Goal: Task Accomplishment & Management: Complete application form

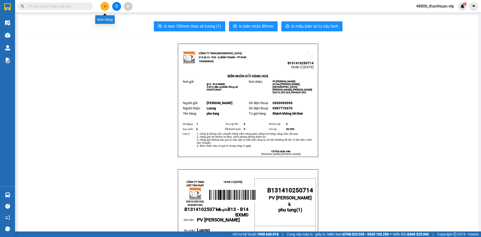
click at [107, 7] on button at bounding box center [104, 6] width 9 height 9
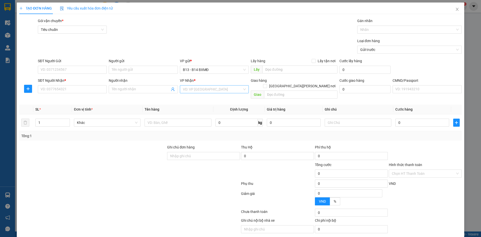
click at [207, 91] on input "search" at bounding box center [212, 89] width 59 height 8
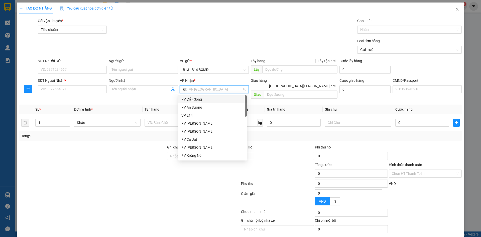
type input "kn"
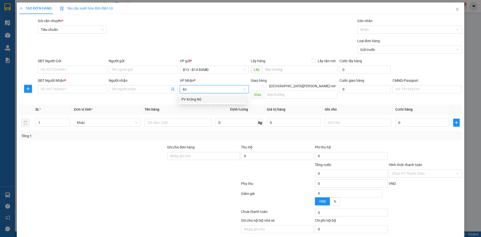
drag, startPoint x: 191, startPoint y: 100, endPoint x: 134, endPoint y: 87, distance: 58.1
click at [185, 101] on div "PV Krông Nô" at bounding box center [212, 99] width 62 height 6
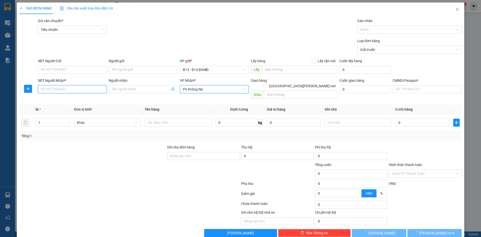
click at [81, 90] on input "SĐT Người Nhận *" at bounding box center [72, 89] width 69 height 8
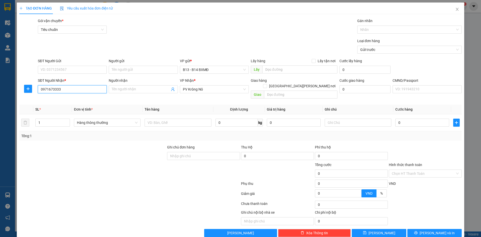
type input "0971673333"
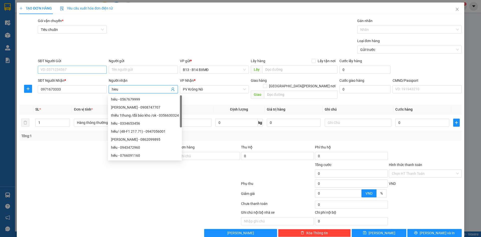
type input "hieu"
click at [84, 70] on input "SĐT Người Gửi" at bounding box center [72, 70] width 69 height 8
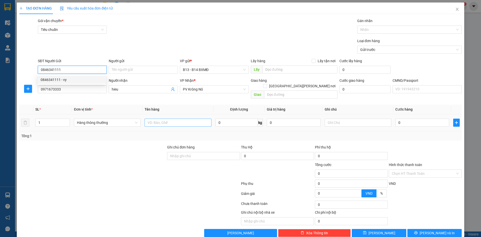
type input "0846341111"
click at [154, 119] on input "text" at bounding box center [178, 122] width 67 height 8
type input "lk"
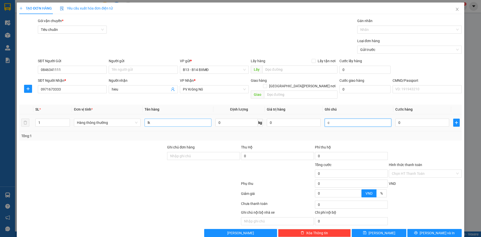
type input "c"
type input "5"
type input "50"
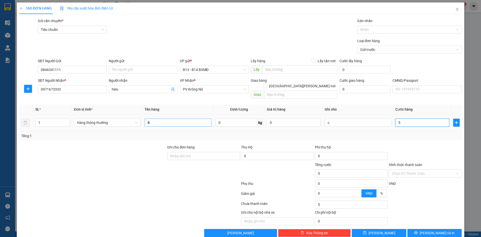
type input "50"
type input "500"
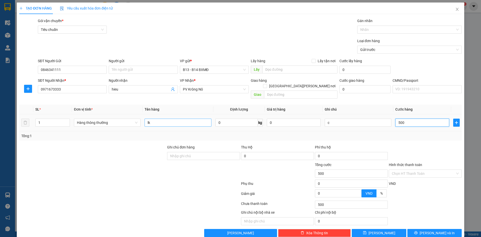
type input "5.000"
type input "50.000"
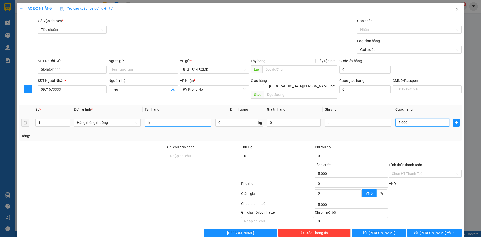
type input "50.000"
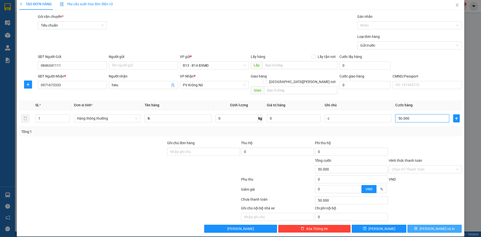
type input "50.000"
click at [427, 226] on span "Lưu và In" at bounding box center [437, 229] width 35 height 6
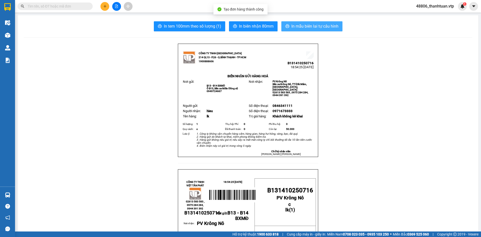
click at [324, 27] on span "In mẫu biên lai tự cấu hình" at bounding box center [314, 26] width 47 height 6
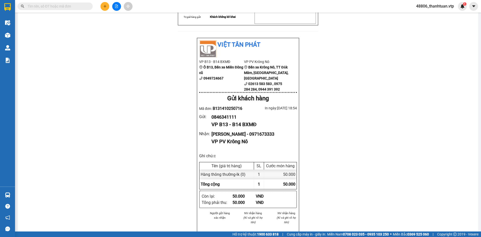
scroll to position [250, 0]
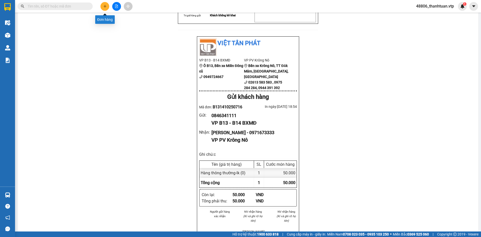
click at [106, 5] on icon "plus" at bounding box center [105, 7] width 4 height 4
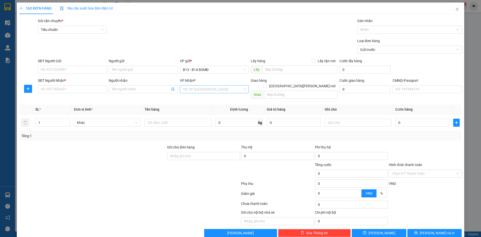
click at [196, 90] on input "search" at bounding box center [212, 89] width 59 height 8
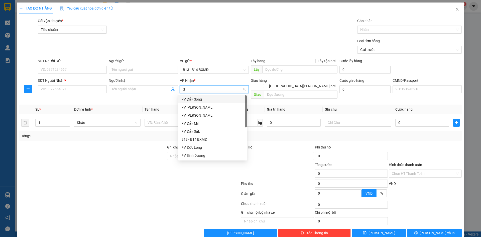
type input "ds"
type input "kn"
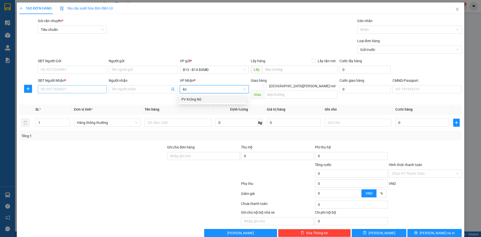
drag, startPoint x: 190, startPoint y: 101, endPoint x: 96, endPoint y: 91, distance: 95.3
click at [188, 101] on div "PV Krông Nô" at bounding box center [212, 99] width 62 height 6
click at [95, 92] on input "SĐT Người Nhận *" at bounding box center [72, 89] width 69 height 8
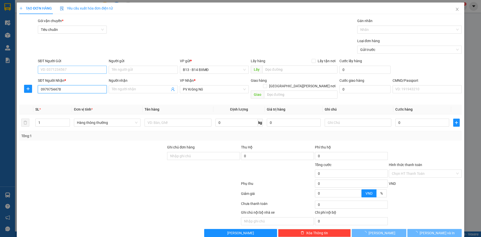
type input "0979754478"
click at [88, 70] on input "SĐT Người Gửi" at bounding box center [72, 70] width 69 height 8
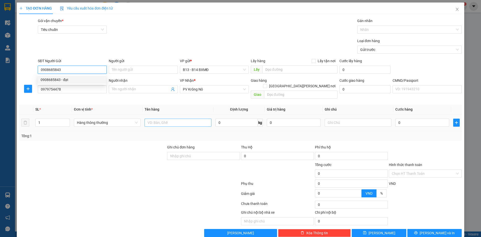
type input "0908685843"
click at [148, 118] on input "text" at bounding box center [178, 122] width 67 height 8
type input "tc"
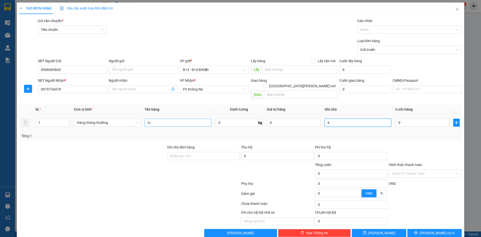
type input "k"
type input "5"
type input "50"
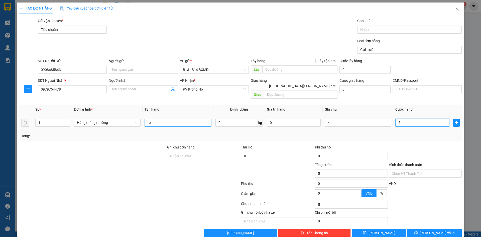
type input "50"
type input "500"
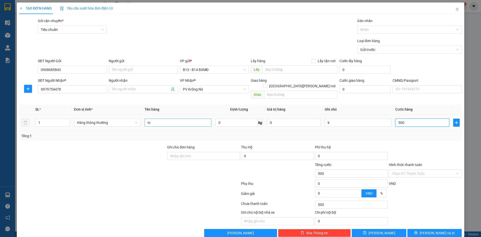
type input "5.000"
type input "50.000"
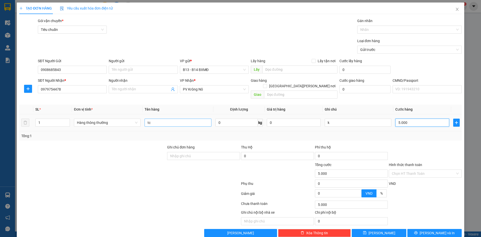
type input "50.000"
click at [418, 231] on button "Lưu và In" at bounding box center [434, 233] width 54 height 8
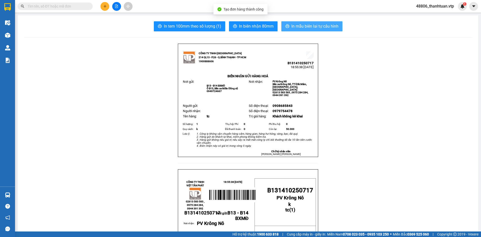
click at [330, 29] on span "In mẫu biên lai tự cấu hình" at bounding box center [314, 26] width 47 height 6
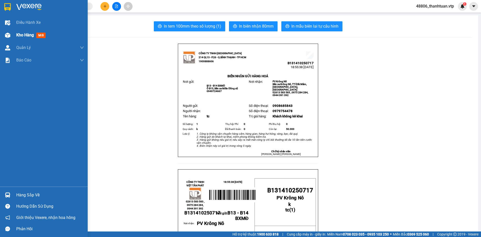
drag, startPoint x: 22, startPoint y: 35, endPoint x: 19, endPoint y: 40, distance: 5.4
click at [22, 38] on div "Kho hàng mới" at bounding box center [31, 35] width 31 height 6
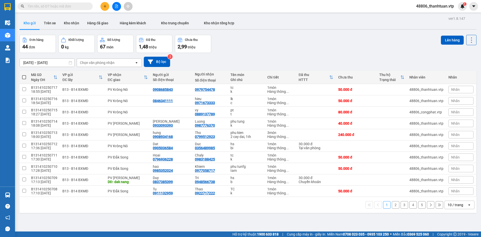
click at [118, 9] on button at bounding box center [116, 6] width 9 height 9
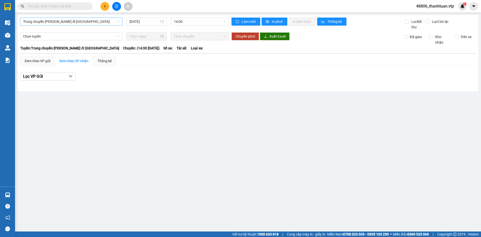
click at [94, 24] on span "Trung chuyển Bình Dương đi BXMĐ" at bounding box center [71, 22] width 96 height 8
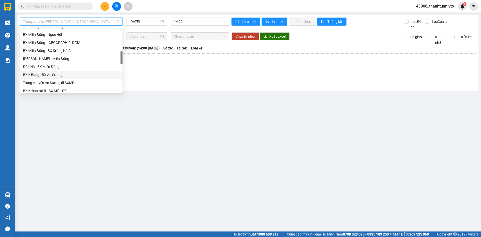
scroll to position [200, 0]
drag, startPoint x: 210, startPoint y: 92, endPoint x: 163, endPoint y: 69, distance: 53.0
click at [198, 87] on main "Trung chuyển Bình Dương đi BXMĐ 14/10/2025 14:00 Làm mới In phơi In đơn chọn Th…" at bounding box center [240, 115] width 481 height 231
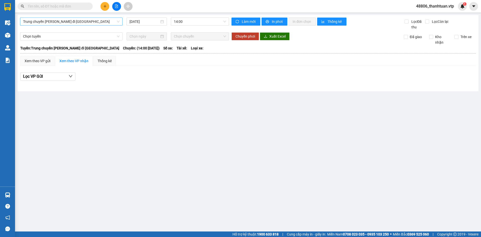
click at [80, 25] on span "Trung chuyển Bình Dương đi BXMĐ" at bounding box center [71, 22] width 96 height 8
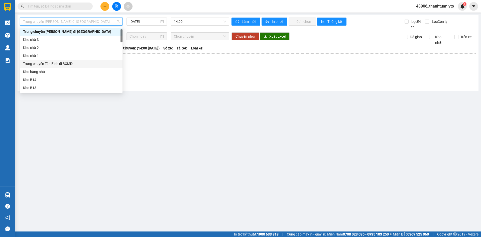
click at [64, 65] on div "Trung chuyển Tân Bình đi BXMĐ" at bounding box center [71, 64] width 96 height 6
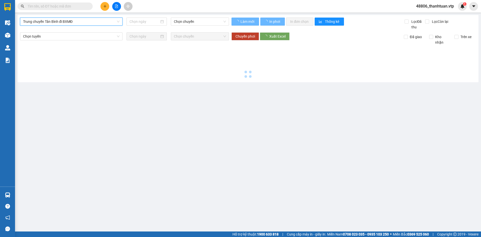
type input "14/10/2025"
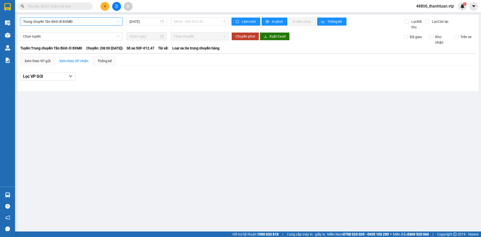
drag, startPoint x: 185, startPoint y: 20, endPoint x: 191, endPoint y: 31, distance: 12.8
click at [185, 21] on span "08:00 - 50F-012.47" at bounding box center [200, 22] width 52 height 8
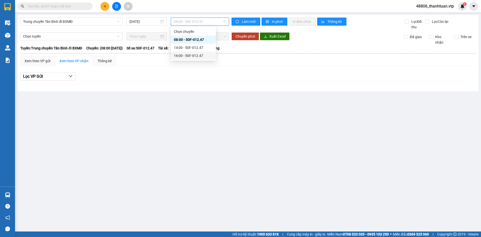
drag, startPoint x: 189, startPoint y: 56, endPoint x: 186, endPoint y: 57, distance: 3.3
click at [186, 57] on div "16:00 - 50F-012.47" at bounding box center [193, 56] width 39 height 6
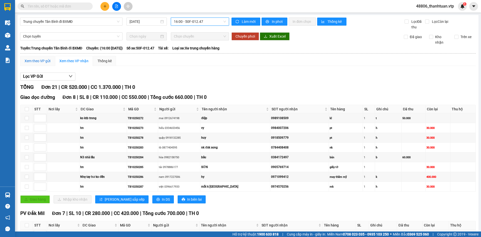
click at [39, 63] on div "Xem theo VP gửi" at bounding box center [38, 61] width 26 height 6
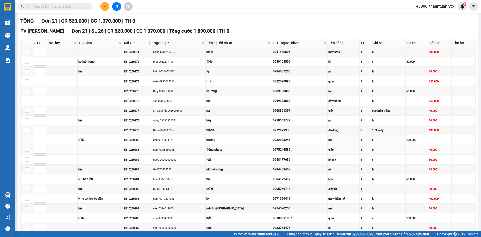
scroll to position [75, 0]
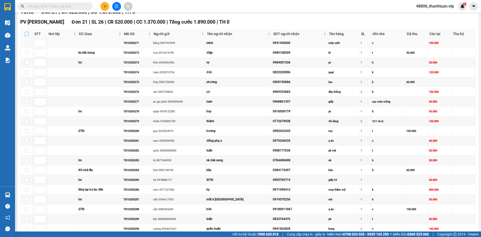
click at [26, 33] on input "checkbox" at bounding box center [27, 34] width 4 height 4
checkbox input "true"
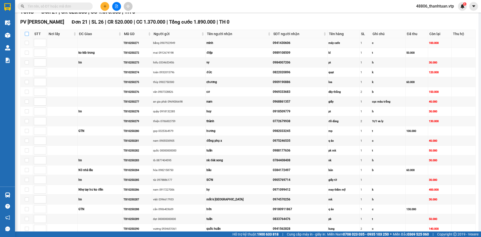
checkbox input "true"
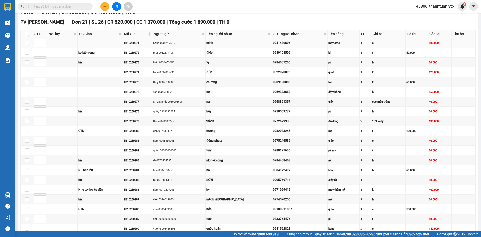
checkbox input "true"
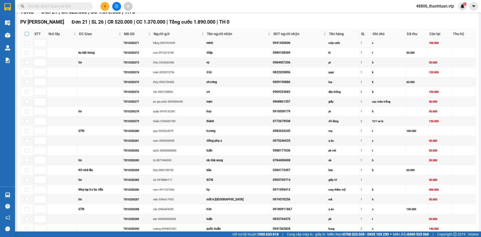
checkbox input "true"
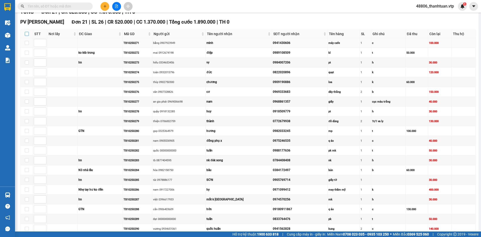
checkbox input "true"
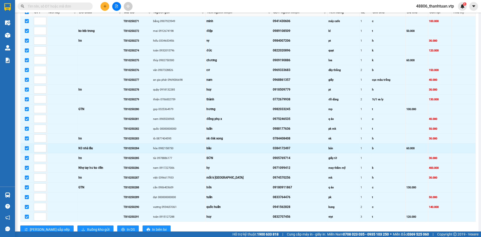
scroll to position [113, 0]
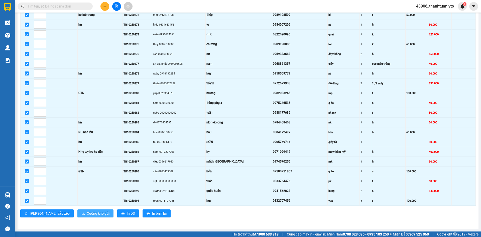
click at [87, 214] on span "Xuống kho gửi" at bounding box center [98, 213] width 23 height 6
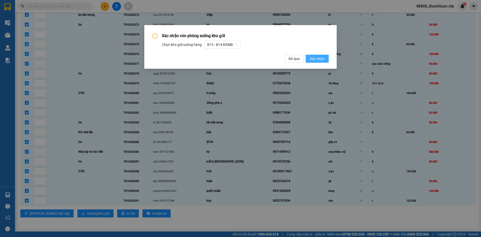
click at [320, 59] on span "Xác nhận" at bounding box center [317, 59] width 15 height 6
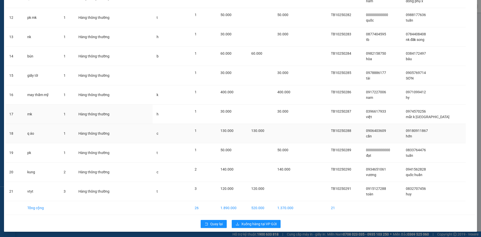
scroll to position [247, 0]
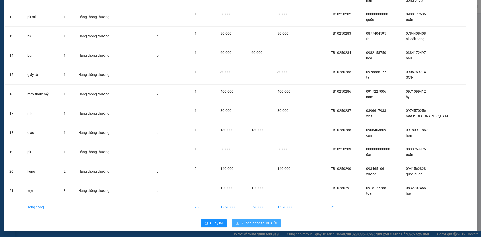
click at [252, 226] on button "Xuống hàng tại VP Gửi" at bounding box center [256, 223] width 49 height 8
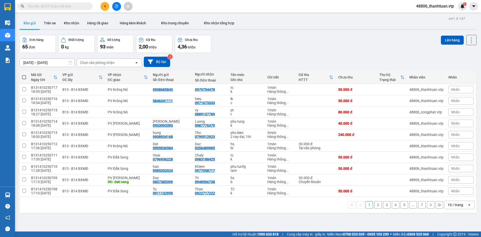
drag, startPoint x: 113, startPoint y: 7, endPoint x: 113, endPoint y: 10, distance: 3.0
click at [113, 7] on button at bounding box center [116, 6] width 9 height 9
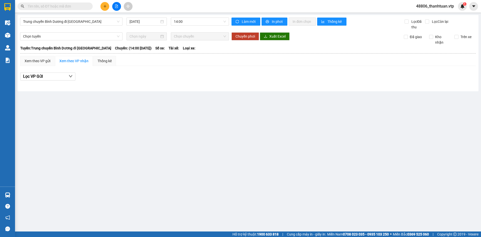
drag, startPoint x: 83, startPoint y: 21, endPoint x: 79, endPoint y: 26, distance: 7.0
click at [79, 26] on div "Trung chuyển Bình Dương đi BXMĐ 14/10/2025 14:00" at bounding box center [124, 24] width 209 height 12
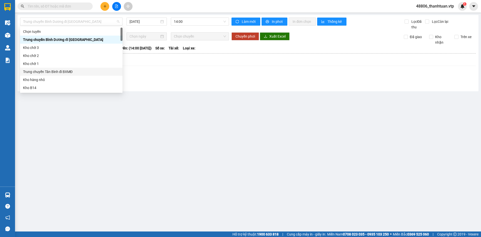
drag, startPoint x: 58, startPoint y: 72, endPoint x: 62, endPoint y: 72, distance: 3.8
click at [62, 72] on div "Trung chuyển Tân Bình đi BXMĐ" at bounding box center [71, 72] width 96 height 6
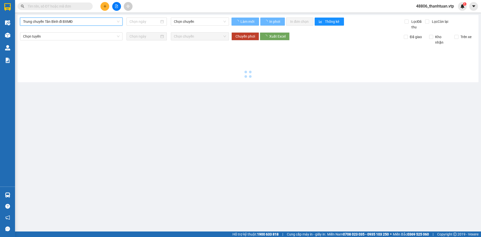
type input "14/10/2025"
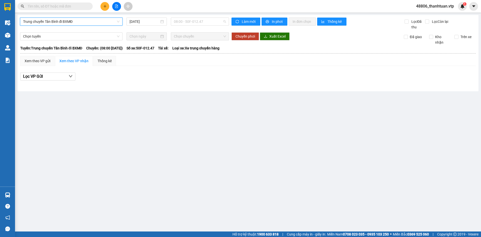
drag, startPoint x: 177, startPoint y: 22, endPoint x: 174, endPoint y: 47, distance: 25.2
click at [175, 29] on body "Kết quả tìm kiếm ( 0 ) Bộ lọc No Data 48806_thanhtuan.vtp 1 Điều hành xe Kho hà…" at bounding box center [240, 118] width 481 height 237
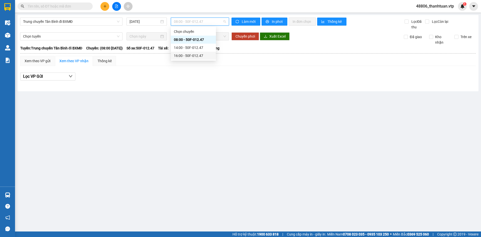
click at [177, 56] on div "16:00 - 50F-012.47" at bounding box center [193, 56] width 39 height 6
drag, startPoint x: 87, startPoint y: 21, endPoint x: 71, endPoint y: 32, distance: 19.1
click at [85, 23] on span "Trung chuyển Tân Bình đi BXMĐ" at bounding box center [71, 22] width 96 height 8
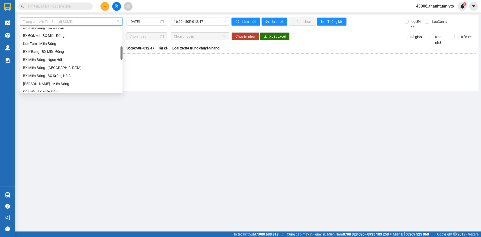
scroll to position [125, 0]
click at [56, 83] on div "Trung chuyển An Sương đi BXMĐ" at bounding box center [71, 83] width 96 height 6
type input "14/10/2025"
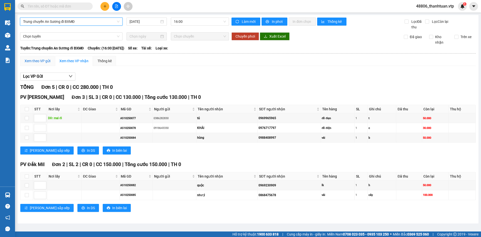
drag, startPoint x: 46, startPoint y: 59, endPoint x: 35, endPoint y: 69, distance: 15.1
click at [44, 60] on div "Xem theo VP gửi" at bounding box center [38, 61] width 26 height 6
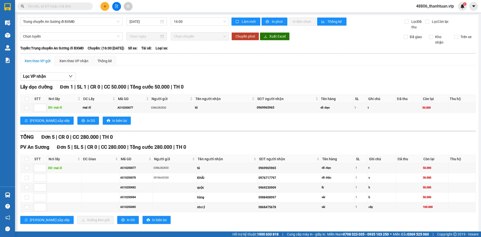
click at [40, 61] on div "Xem theo VP gửi" at bounding box center [38, 61] width 26 height 6
drag, startPoint x: 27, startPoint y: 99, endPoint x: 23, endPoint y: 121, distance: 22.6
click at [26, 99] on input "checkbox" at bounding box center [27, 99] width 4 height 4
checkbox input "true"
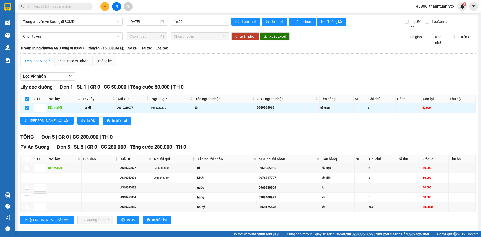
click at [27, 160] on input "checkbox" at bounding box center [27, 159] width 4 height 4
checkbox input "true"
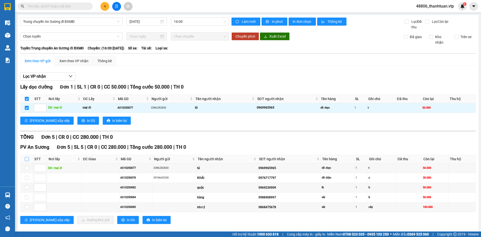
checkbox input "true"
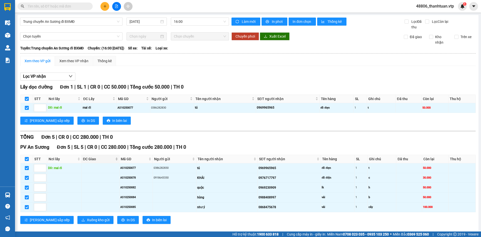
scroll to position [7, 0]
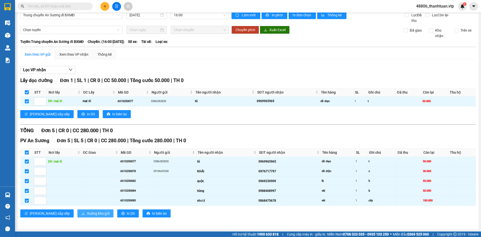
click at [87, 212] on span "Xuống kho gửi" at bounding box center [98, 213] width 23 height 6
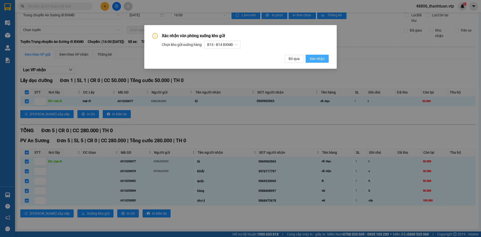
drag, startPoint x: 319, startPoint y: 60, endPoint x: 315, endPoint y: 59, distance: 4.3
click at [319, 60] on span "Xác nhận" at bounding box center [317, 59] width 15 height 6
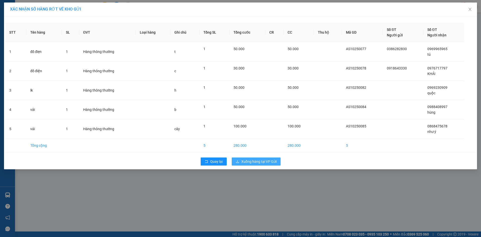
click at [258, 161] on span "Xuống hàng tại VP Gửi" at bounding box center [258, 162] width 35 height 6
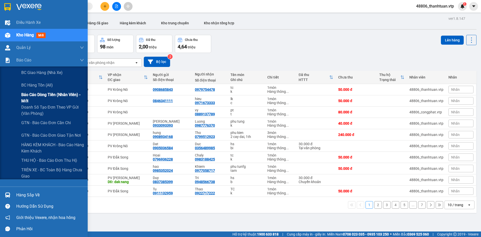
click at [35, 96] on span "Báo cáo dòng tiền (nhân viên) - mới" at bounding box center [52, 97] width 63 height 13
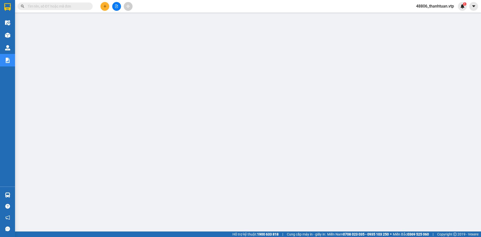
click at [104, 8] on button at bounding box center [104, 6] width 9 height 9
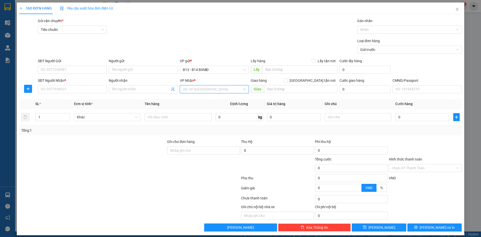
click at [196, 90] on input "search" at bounding box center [212, 89] width 59 height 8
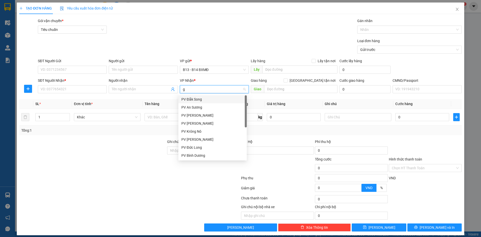
type input "gn"
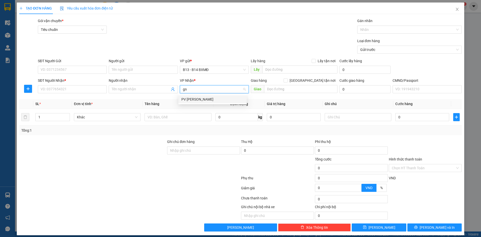
click at [191, 98] on div "PV Gia Nghĩa" at bounding box center [212, 99] width 62 height 6
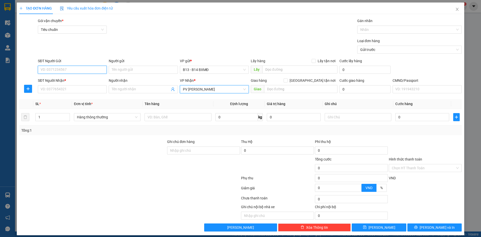
click at [81, 67] on input "SĐT Người Gửi" at bounding box center [72, 70] width 69 height 8
type input "0909211918"
click at [68, 88] on input "SĐT Người Nhận *" at bounding box center [72, 89] width 69 height 8
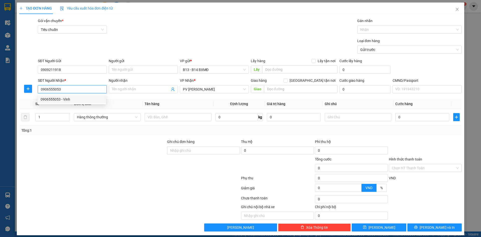
type input "0989446667"
type input "TẠO"
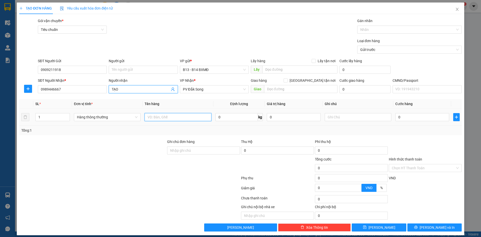
drag, startPoint x: 153, startPoint y: 117, endPoint x: 150, endPoint y: 117, distance: 2.8
click at [151, 117] on input "text" at bounding box center [178, 117] width 67 height 8
type input "pt"
click at [47, 120] on input "1" at bounding box center [53, 117] width 34 height 8
type input "2"
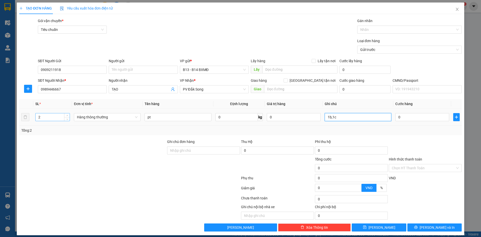
type input "1b,1c"
type input "1"
type input "12"
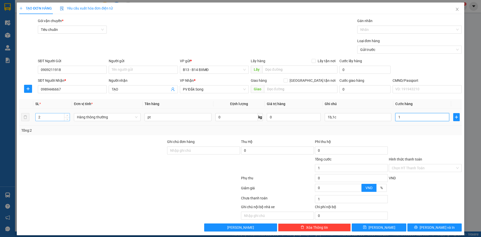
type input "12"
type input "120"
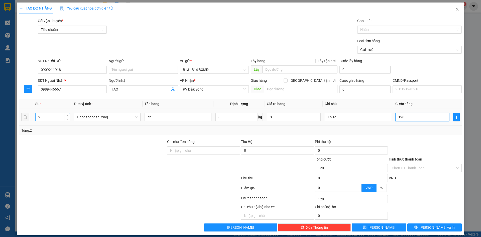
type input "1.200"
type input "12.000"
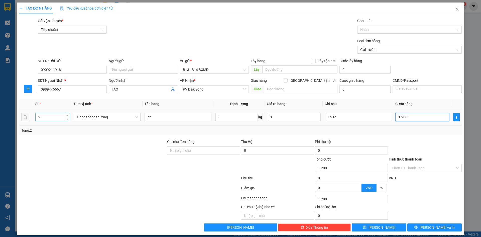
type input "12.000"
type input "120.000"
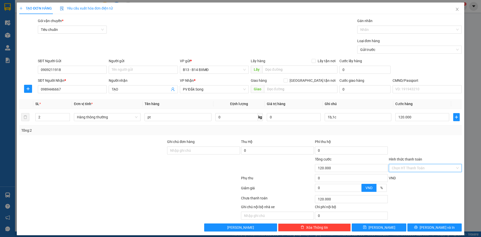
click at [405, 168] on input "Hình thức thanh toán" at bounding box center [423, 168] width 63 height 8
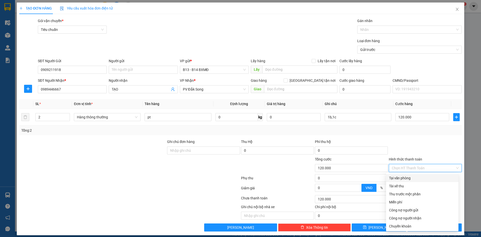
click at [404, 178] on div "Tại văn phòng" at bounding box center [422, 178] width 66 height 6
type input "0"
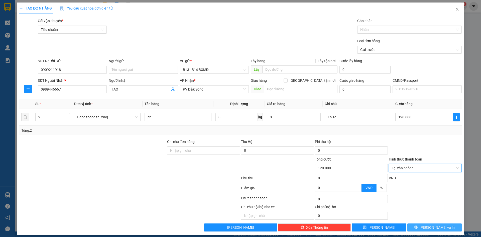
drag, startPoint x: 431, startPoint y: 228, endPoint x: 429, endPoint y: 226, distance: 3.0
click at [431, 228] on span "Lưu và In" at bounding box center [437, 227] width 35 height 6
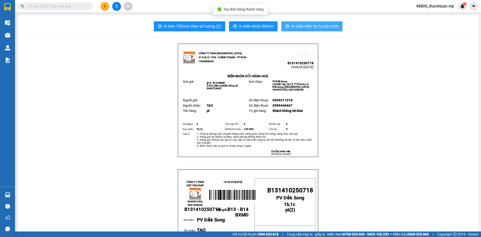
click at [309, 25] on span "In mẫu biên lai tự cấu hình" at bounding box center [314, 26] width 47 height 6
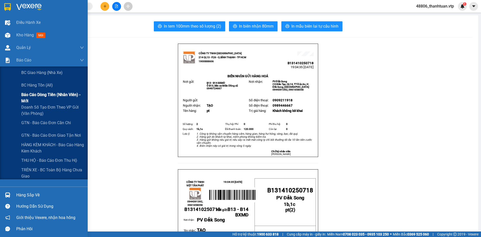
drag, startPoint x: 34, startPoint y: 98, endPoint x: 46, endPoint y: 98, distance: 12.3
click at [35, 98] on span "Báo cáo dòng tiền (nhân viên) - mới" at bounding box center [52, 97] width 63 height 13
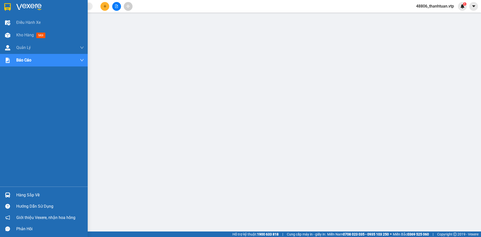
drag, startPoint x: 24, startPoint y: 34, endPoint x: 102, endPoint y: 10, distance: 81.5
click at [28, 34] on span "Kho hàng" at bounding box center [25, 35] width 18 height 5
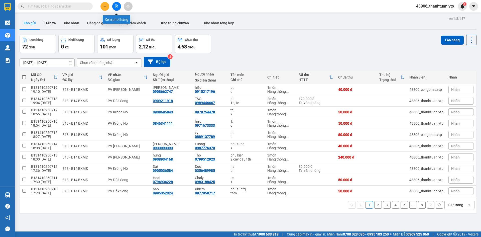
drag, startPoint x: 119, startPoint y: 7, endPoint x: 107, endPoint y: 13, distance: 13.8
click at [117, 7] on button at bounding box center [116, 6] width 9 height 9
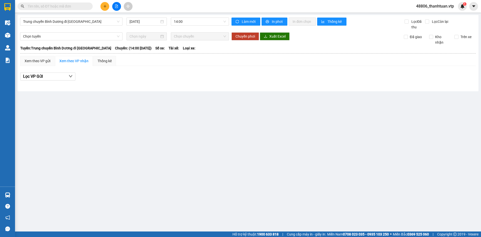
drag, startPoint x: 103, startPoint y: 21, endPoint x: 137, endPoint y: 30, distance: 34.9
click at [103, 21] on span "Trung chuyển Bình Dương đi BXMĐ" at bounding box center [71, 22] width 96 height 8
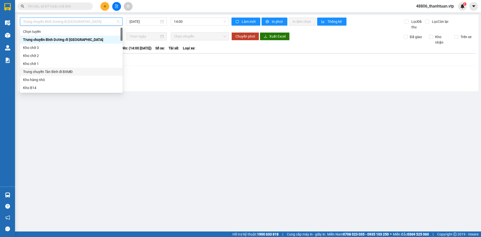
drag, startPoint x: 51, startPoint y: 72, endPoint x: 131, endPoint y: 31, distance: 89.4
click at [54, 72] on div "Trung chuyển Tân Bình đi BXMĐ" at bounding box center [71, 72] width 96 height 6
type input "14/10/2025"
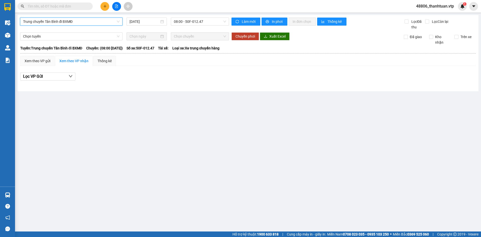
drag, startPoint x: 182, startPoint y: 19, endPoint x: 183, endPoint y: 26, distance: 7.3
click at [182, 20] on span "08:00 - 50F-012.47" at bounding box center [200, 22] width 52 height 8
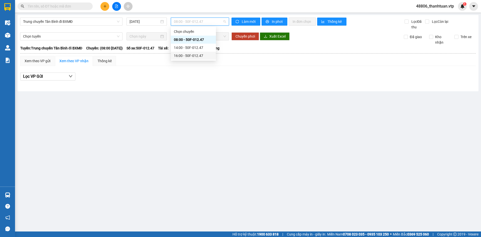
click at [183, 56] on div "16:00 - 50F-012.47" at bounding box center [193, 56] width 39 height 6
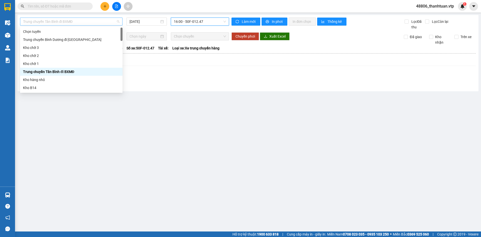
click at [71, 22] on span "Trung chuyển Tân Bình đi BXMĐ" at bounding box center [71, 22] width 96 height 8
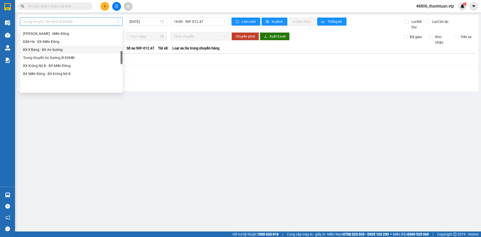
scroll to position [150, 0]
click at [57, 55] on div "Trung chuyển An Sương đi BXMĐ" at bounding box center [71, 58] width 96 height 6
type input "14/10/2025"
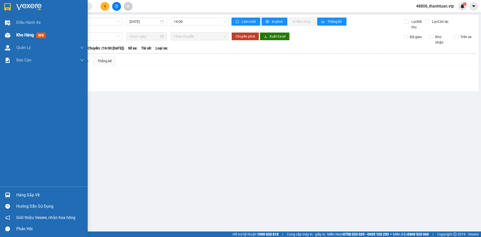
drag, startPoint x: 20, startPoint y: 35, endPoint x: 14, endPoint y: 36, distance: 5.9
click at [16, 36] on div "Kho hàng mới" at bounding box center [44, 35] width 88 height 13
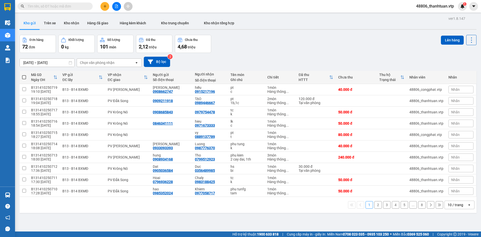
click at [431, 6] on span "48806_thanhtuan.vtp" at bounding box center [435, 6] width 46 height 6
click at [430, 16] on span "Đăng xuất" at bounding box center [437, 16] width 35 height 6
